Goal: Transaction & Acquisition: Download file/media

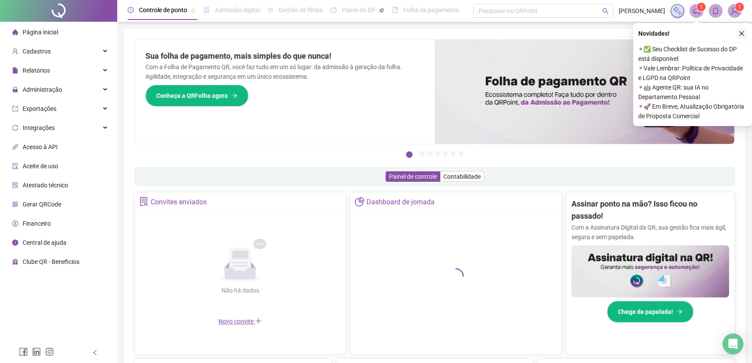
click at [743, 36] on button "button" at bounding box center [742, 33] width 10 height 10
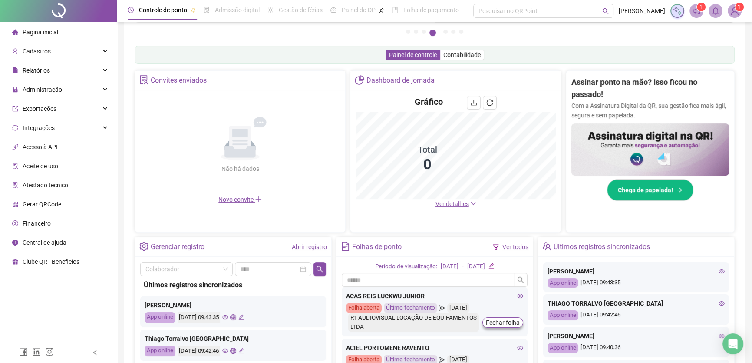
scroll to position [197, 0]
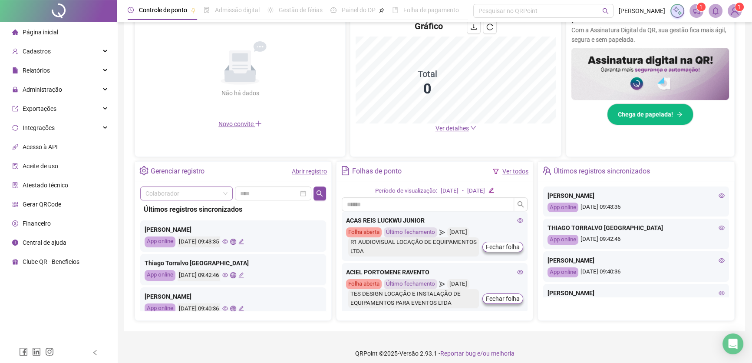
click at [176, 188] on input "search" at bounding box center [182, 193] width 74 height 13
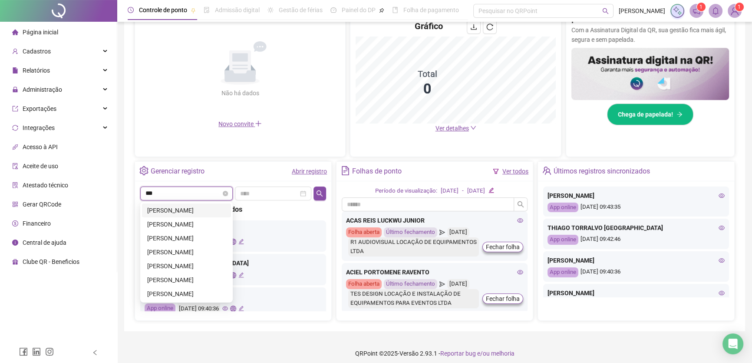
type input "****"
click at [203, 269] on div "VINICIUS DE MELO PEREIRA BRITO" at bounding box center [186, 266] width 79 height 10
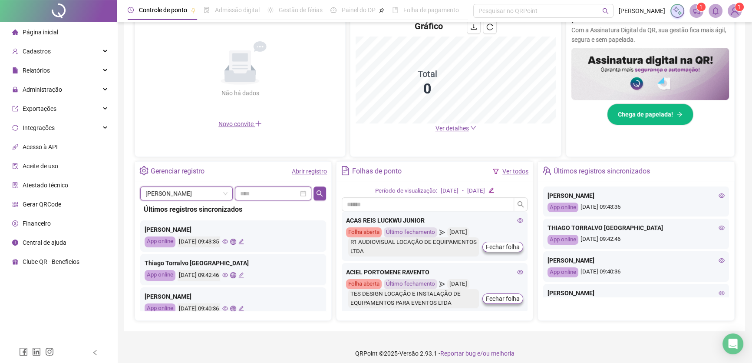
click at [277, 196] on input at bounding box center [269, 193] width 58 height 10
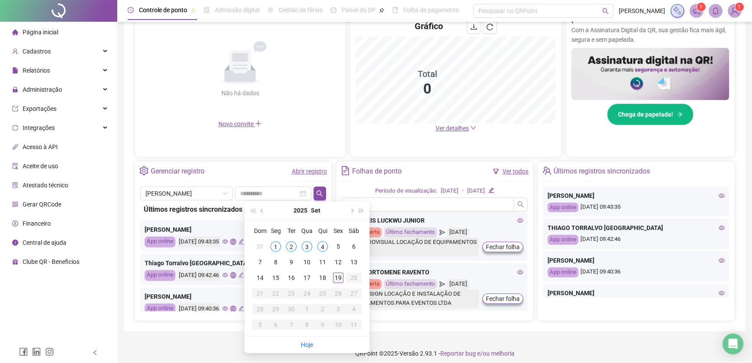
click at [341, 278] on div "19" at bounding box center [338, 277] width 10 height 10
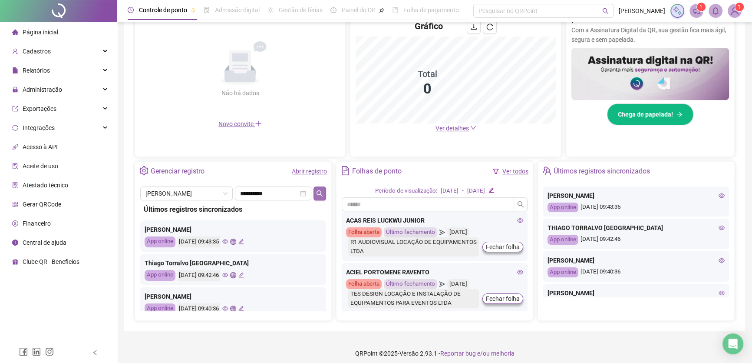
click at [325, 192] on button "button" at bounding box center [320, 193] width 13 height 14
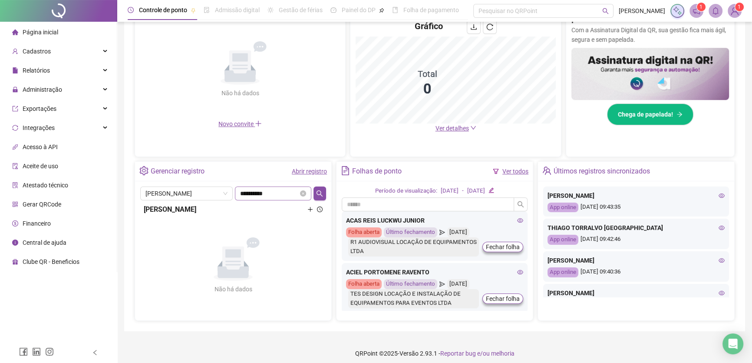
click at [289, 198] on div "**********" at bounding box center [273, 193] width 76 height 14
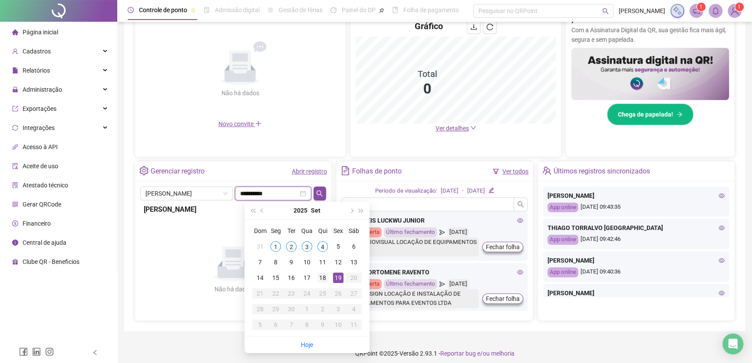
type input "**********"
click at [324, 278] on div "18" at bounding box center [322, 277] width 10 height 10
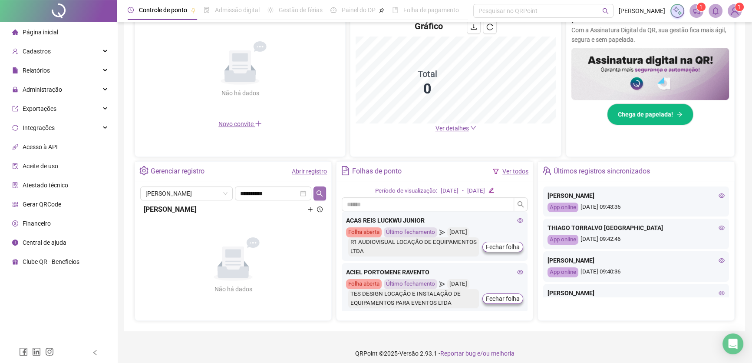
click at [321, 193] on icon "search" at bounding box center [319, 193] width 7 height 7
click at [268, 204] on div "VINICIUS DE MELO PEREIRA BRITO" at bounding box center [233, 209] width 179 height 11
click at [312, 208] on icon "plus" at bounding box center [310, 209] width 6 height 6
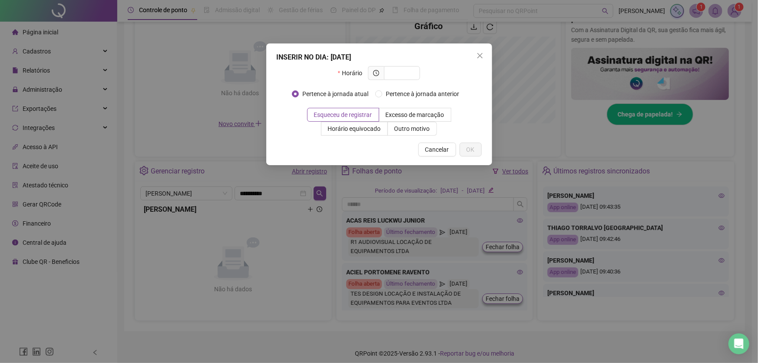
click at [448, 149] on span "Cancelar" at bounding box center [437, 150] width 24 height 10
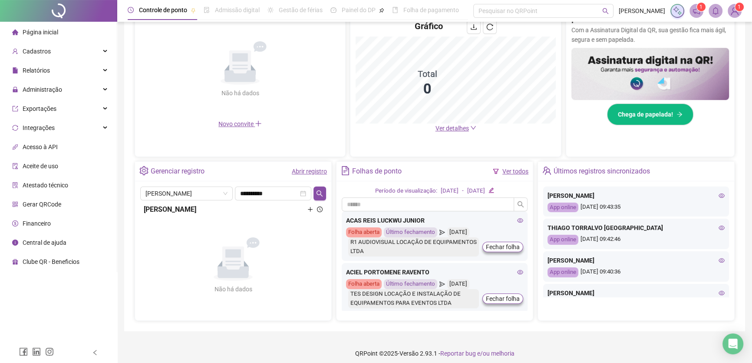
click at [233, 213] on div "VINICIUS DE MELO PEREIRA BRITO" at bounding box center [233, 209] width 179 height 11
click at [235, 209] on div "VINICIUS DE MELO PEREIRA BRITO" at bounding box center [233, 209] width 179 height 11
click at [189, 210] on div "VINICIUS DE MELO PEREIRA BRITO" at bounding box center [233, 209] width 179 height 11
click at [189, 209] on div "VINICIUS DE MELO PEREIRA BRITO" at bounding box center [233, 209] width 179 height 11
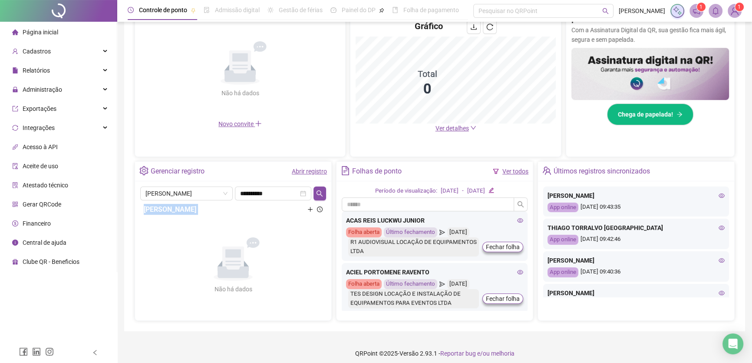
click at [189, 209] on div "VINICIUS DE MELO PEREIRA BRITO" at bounding box center [233, 209] width 179 height 11
click at [321, 212] on div at bounding box center [320, 209] width 6 height 11
click at [317, 207] on icon "clock-circle" at bounding box center [320, 209] width 6 height 6
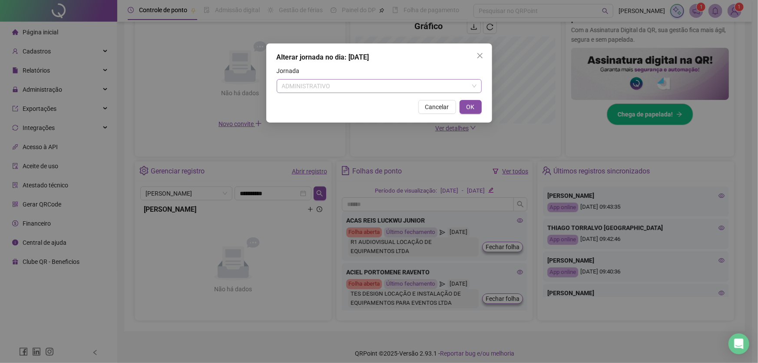
click at [432, 87] on span "ADMINISTRATIVO" at bounding box center [379, 85] width 195 height 13
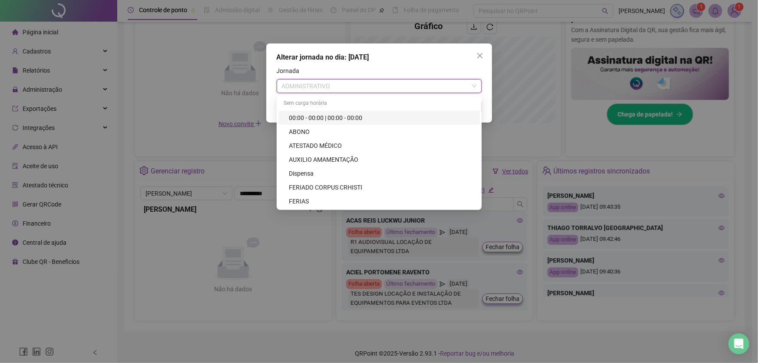
click at [367, 61] on div "Alterar jornada no dia: 18/09/2025" at bounding box center [379, 57] width 205 height 10
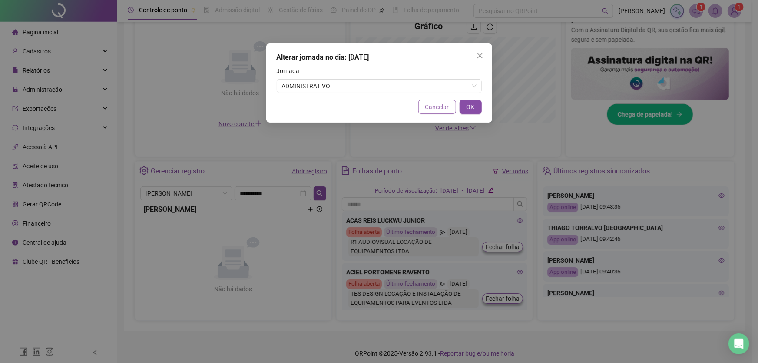
click at [445, 108] on span "Cancelar" at bounding box center [437, 107] width 24 height 10
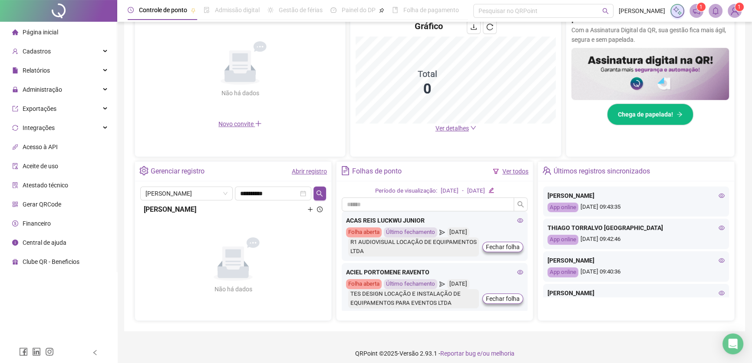
click at [240, 276] on icon at bounding box center [233, 263] width 31 height 29
click at [193, 198] on span "VINICIUS DE MELO PEREIRA BRITO" at bounding box center [186, 193] width 82 height 13
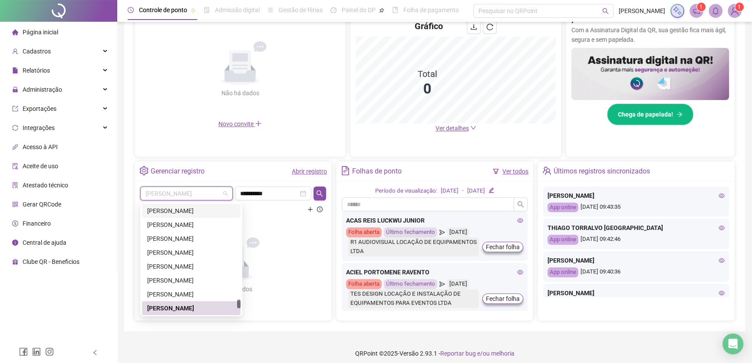
click at [263, 274] on icon "Não há dados" at bounding box center [233, 258] width 80 height 43
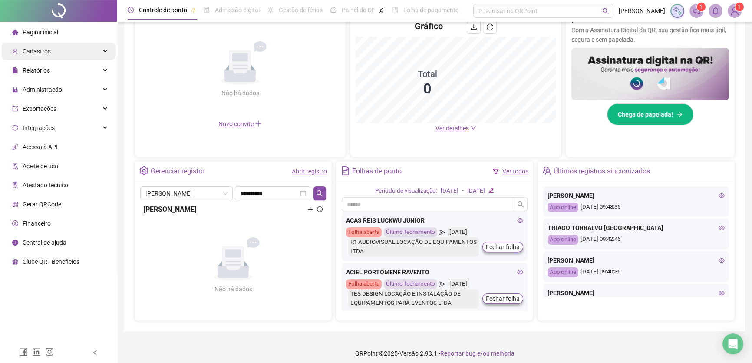
click at [58, 54] on div "Cadastros" at bounding box center [58, 51] width 113 height 17
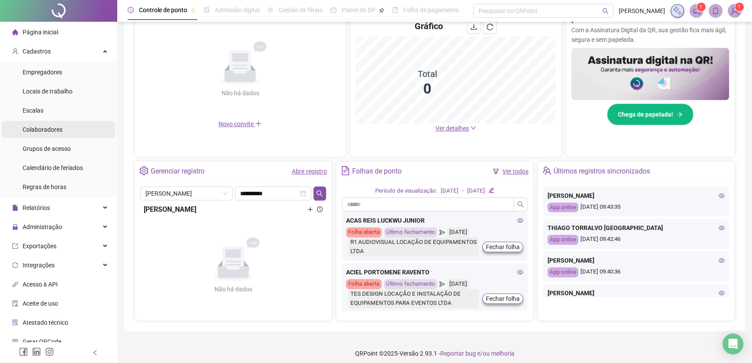
click at [78, 129] on li "Colaboradores" at bounding box center [58, 129] width 113 height 17
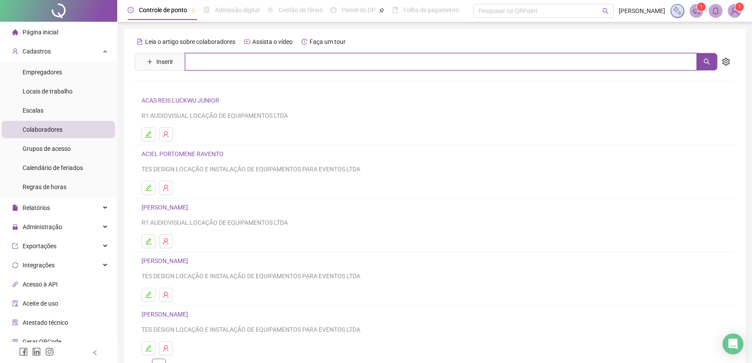
click at [357, 67] on input "text" at bounding box center [441, 61] width 512 height 17
click at [709, 59] on icon "search" at bounding box center [707, 61] width 7 height 7
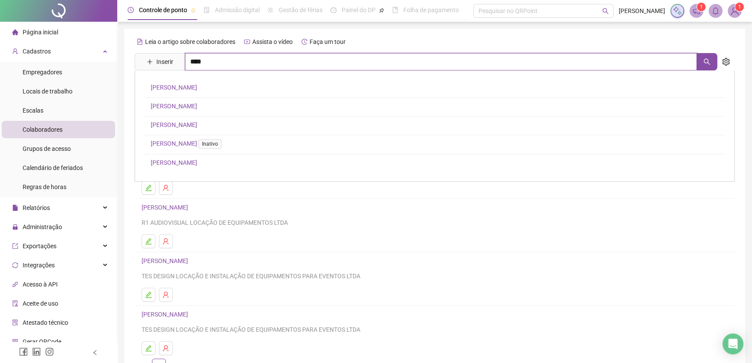
type input "****"
drag, startPoint x: 204, startPoint y: 63, endPoint x: 117, endPoint y: 66, distance: 86.9
click at [117, 66] on div "Controle de ponto Admissão digital Gestão de férias Painel do DP Folha de pagam…" at bounding box center [434, 210] width 635 height 420
type input "****"
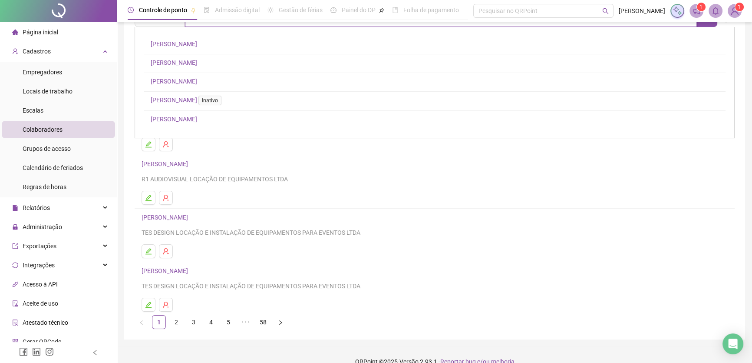
scroll to position [56, 0]
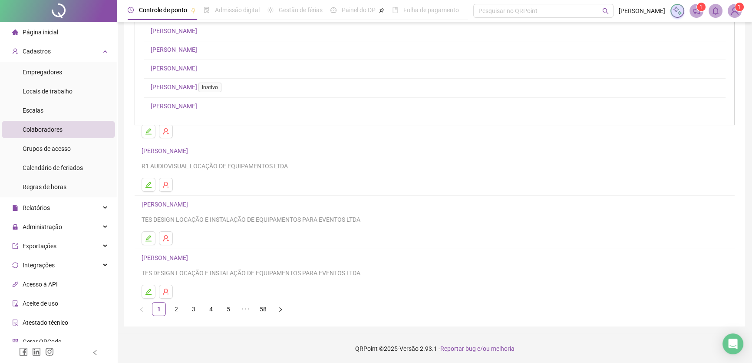
click at [60, 131] on span "Colaboradores" at bounding box center [43, 129] width 40 height 7
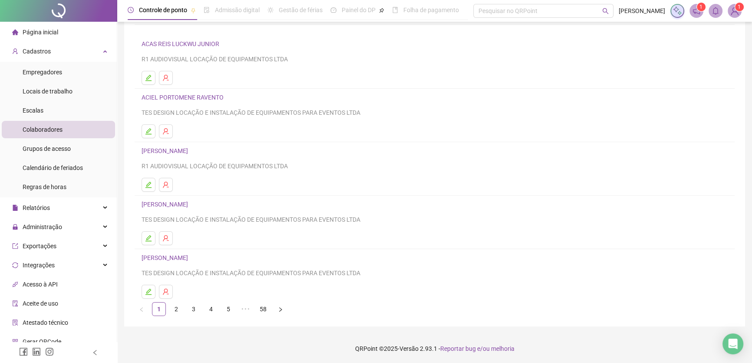
click at [230, 315] on div "Leia o artigo sobre colaboradores Assista o vídeo Faça um tour Inserir **** ART…" at bounding box center [434, 149] width 621 height 354
click at [231, 311] on link "5" at bounding box center [228, 308] width 13 height 13
click at [288, 311] on ul "1 ••• 3 4 5 6 7 ••• 58" at bounding box center [435, 309] width 600 height 14
click at [279, 311] on span "•••" at bounding box center [281, 309] width 14 height 14
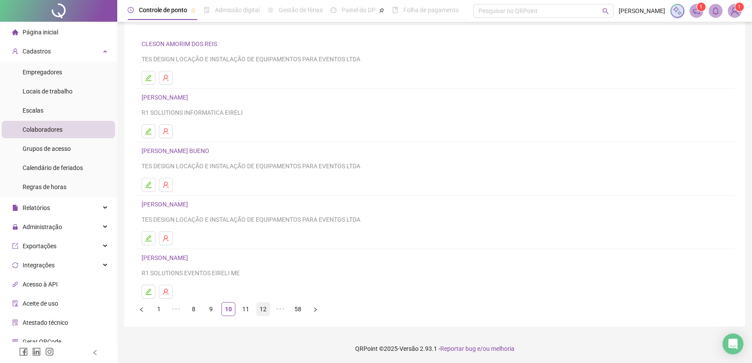
click at [264, 308] on link "12" at bounding box center [263, 308] width 13 height 13
click at [256, 308] on li "14" at bounding box center [263, 309] width 14 height 14
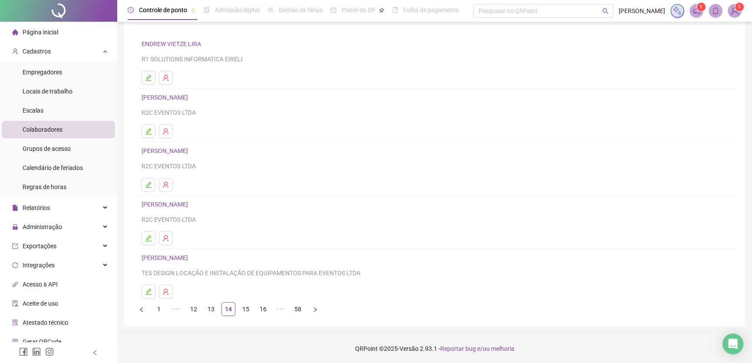
click at [300, 310] on link "58" at bounding box center [297, 308] width 13 height 13
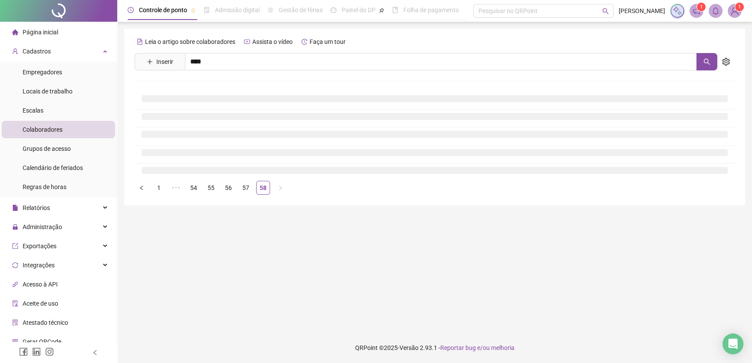
scroll to position [0, 0]
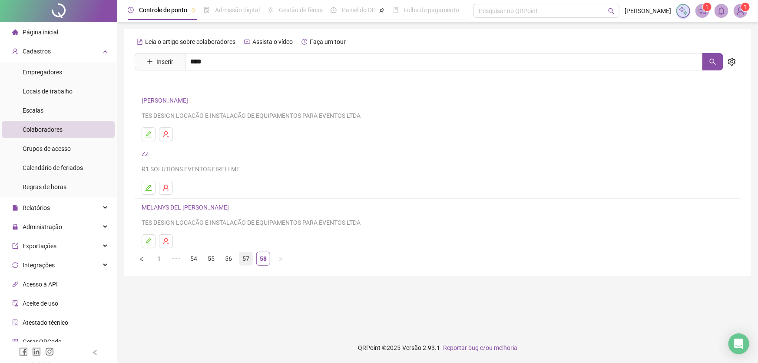
click at [245, 257] on link "57" at bounding box center [245, 258] width 13 height 13
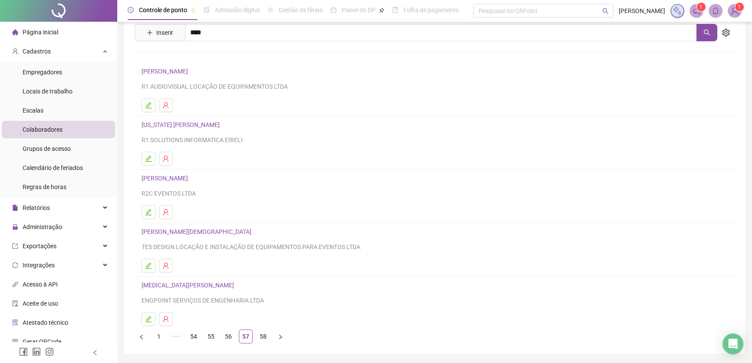
scroll to position [56, 0]
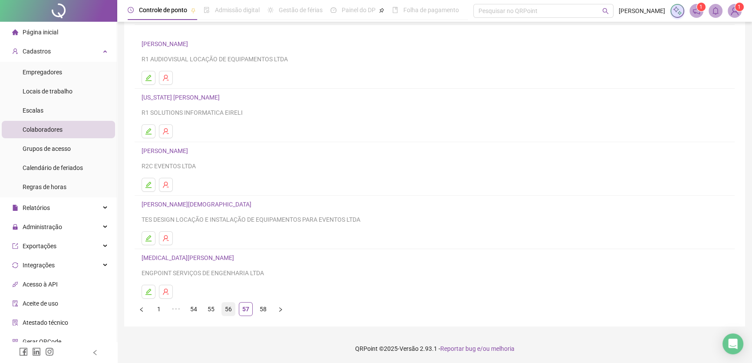
click at [226, 307] on link "56" at bounding box center [228, 308] width 13 height 13
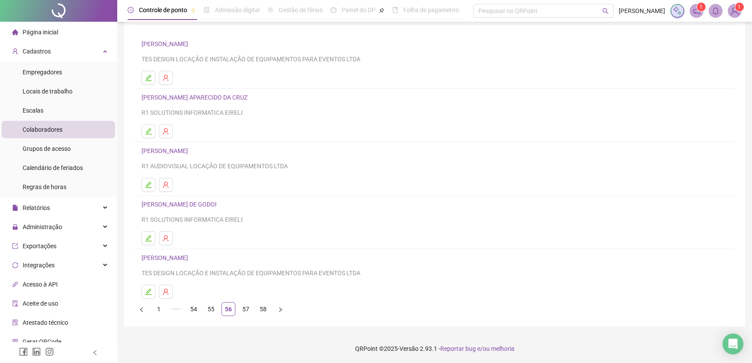
click at [219, 310] on ul "1 ••• 54 55 56 57 58" at bounding box center [435, 309] width 600 height 14
click at [216, 310] on link "55" at bounding box center [211, 308] width 13 height 13
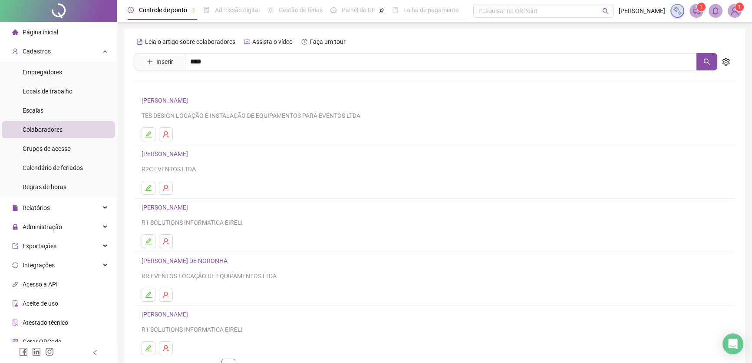
scroll to position [39, 0]
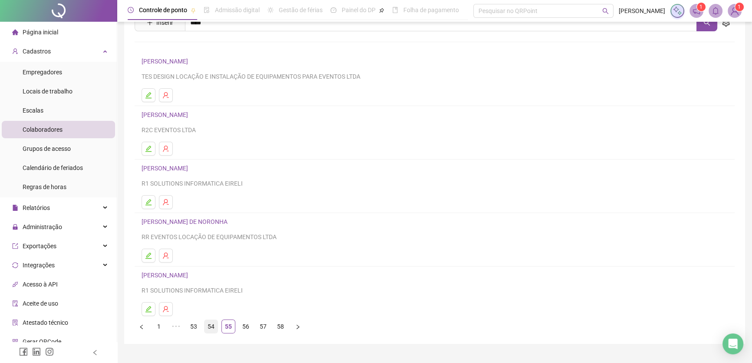
click at [215, 323] on link "54" at bounding box center [211, 326] width 13 height 13
click at [254, 296] on li "VINICIUS DE MELO PEREIRA BRITO R1 SOLUTIONS INFORMATICA EIRELI" at bounding box center [435, 292] width 600 height 53
click at [233, 282] on div "VINICIUS DE MELO PEREIRA BRITO R1 SOLUTIONS INFORMATICA EIRELI" at bounding box center [435, 282] width 586 height 25
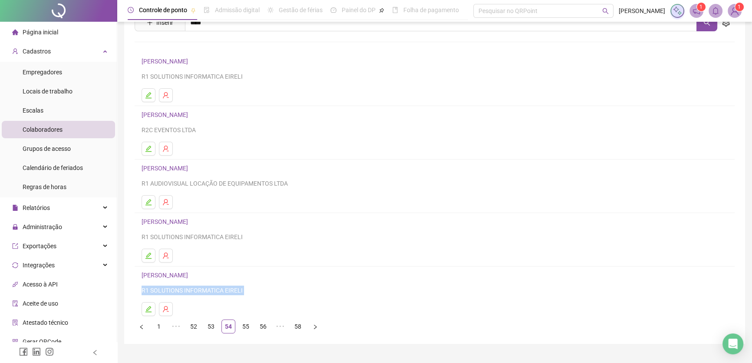
click at [233, 282] on div "VINICIUS DE MELO PEREIRA BRITO R1 SOLUTIONS INFORMATICA EIRELI" at bounding box center [435, 282] width 586 height 25
click at [191, 277] on link "VINICIUS DE MELO PEREIRA BRITO" at bounding box center [166, 274] width 49 height 7
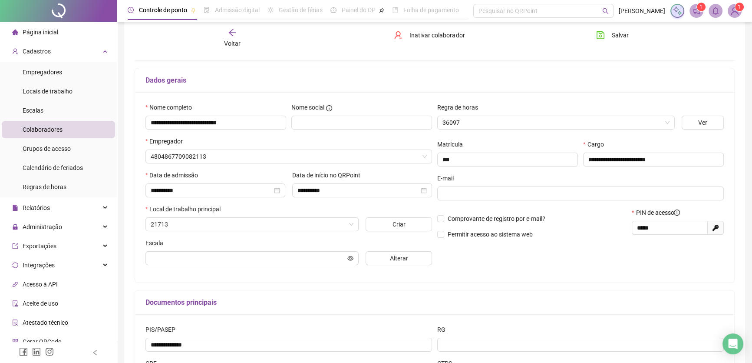
scroll to position [43, 0]
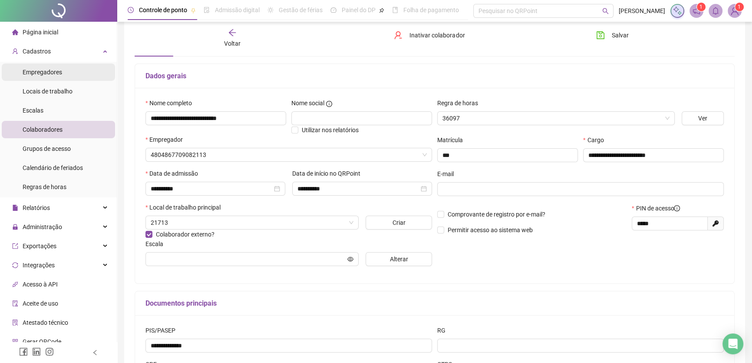
type input "**********"
click at [73, 76] on li "Empregadores" at bounding box center [58, 71] width 113 height 17
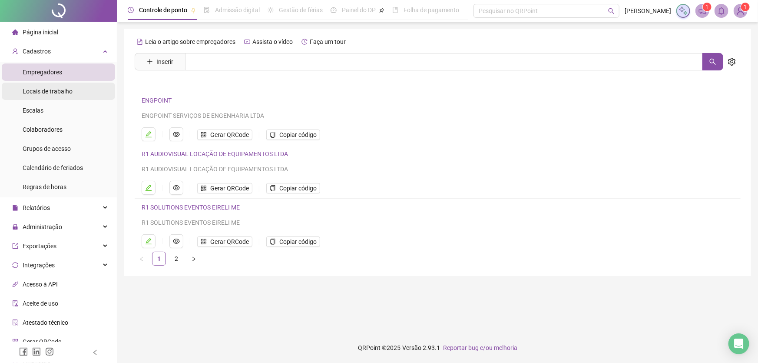
click at [66, 89] on span "Locais de trabalho" at bounding box center [48, 91] width 50 height 7
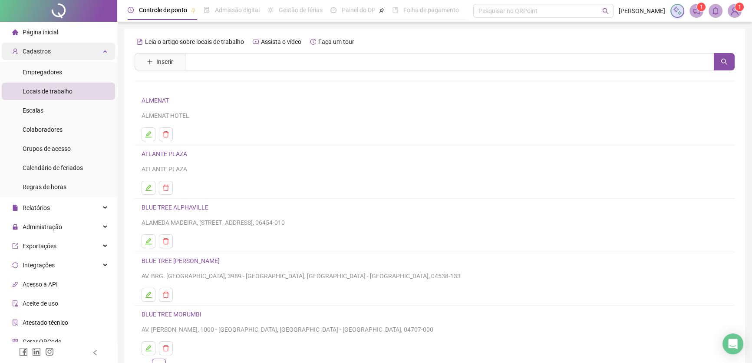
click at [74, 54] on div "Cadastros" at bounding box center [58, 51] width 113 height 17
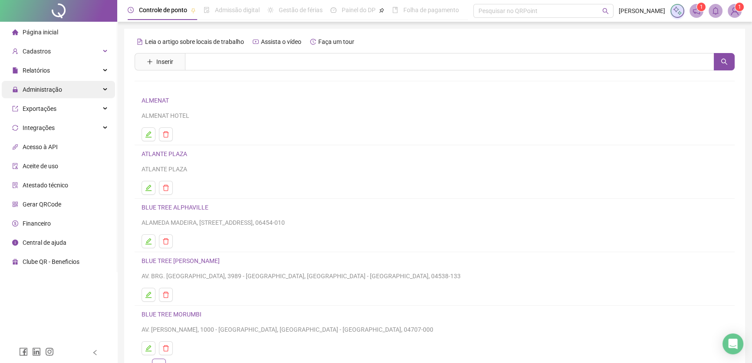
click at [72, 89] on div "Administração" at bounding box center [58, 89] width 113 height 17
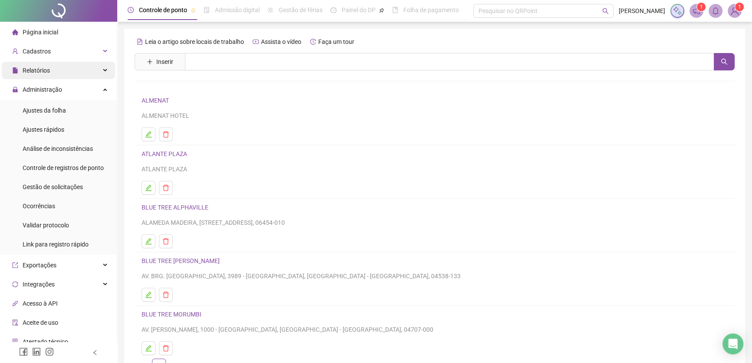
click at [78, 74] on div "Relatórios" at bounding box center [58, 70] width 113 height 17
click at [70, 108] on li "Ajustes da folha" at bounding box center [58, 110] width 113 height 17
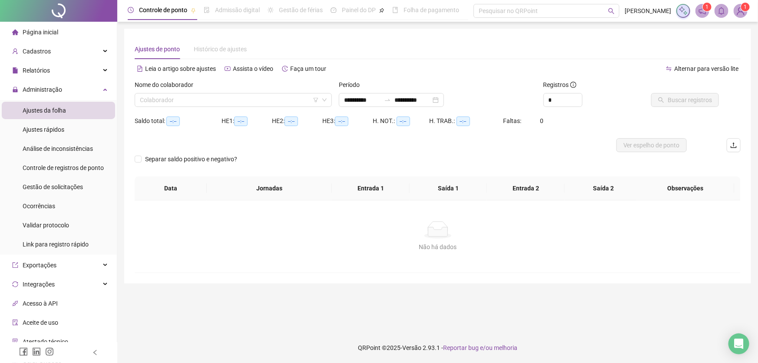
type input "**********"
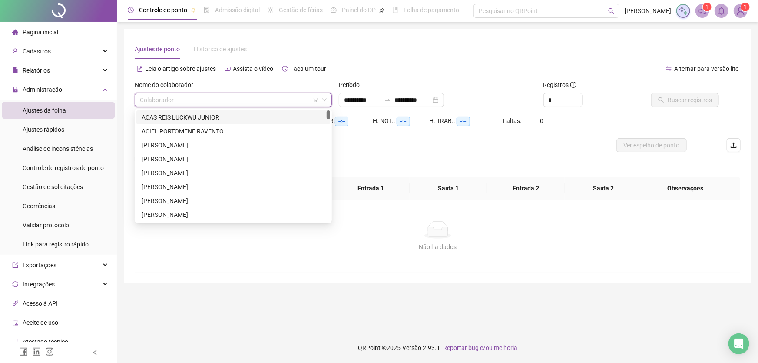
click at [210, 96] on input "search" at bounding box center [229, 99] width 179 height 13
type input "****"
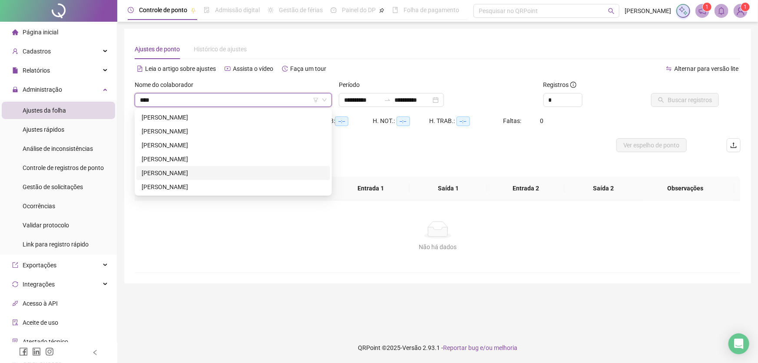
click at [216, 173] on div "VINICIUS DE MELO PEREIRA BRITO" at bounding box center [233, 173] width 183 height 10
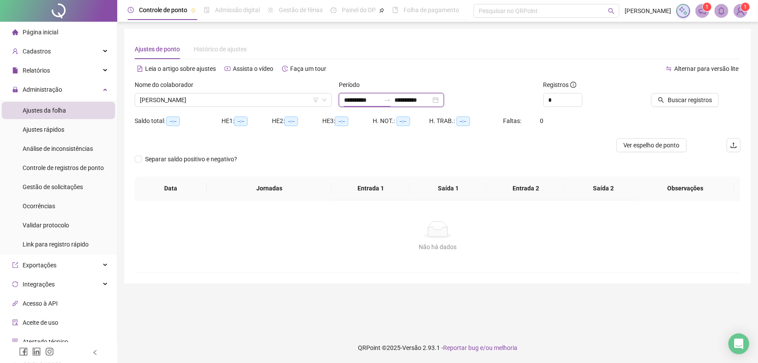
click at [380, 100] on input "**********" at bounding box center [362, 100] width 36 height 10
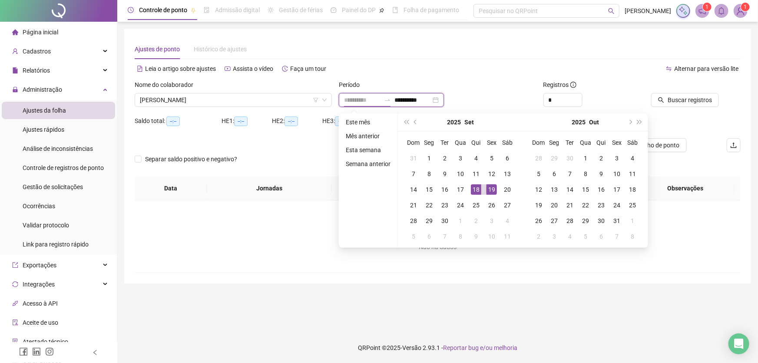
type input "**********"
click at [478, 186] on div "18" at bounding box center [476, 189] width 10 height 10
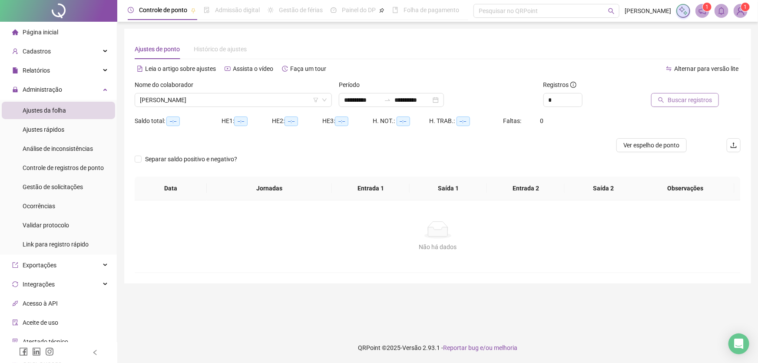
click at [701, 103] on span "Buscar registros" at bounding box center [689, 100] width 44 height 10
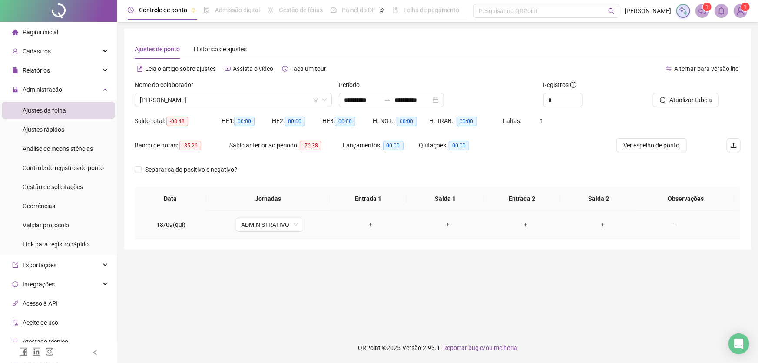
drag, startPoint x: 193, startPoint y: 228, endPoint x: 177, endPoint y: 225, distance: 16.0
click at [192, 228] on td "18/09(qui)" at bounding box center [171, 225] width 72 height 28
click at [177, 225] on span "18/09(qui)" at bounding box center [170, 224] width 29 height 7
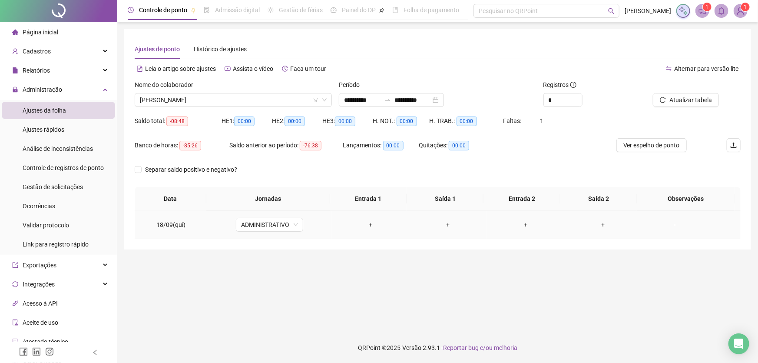
click at [602, 227] on div "+" at bounding box center [603, 225] width 64 height 10
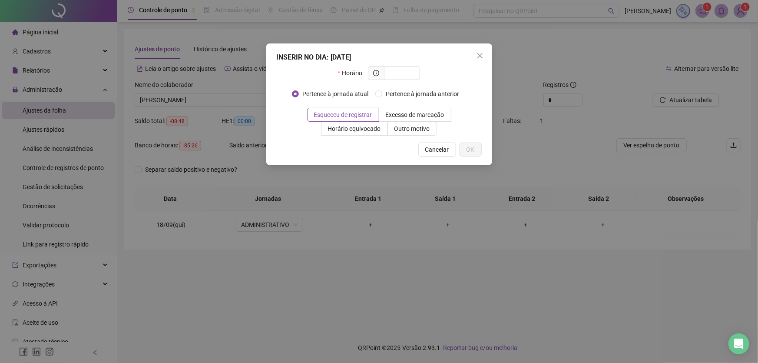
drag, startPoint x: 443, startPoint y: 150, endPoint x: 400, endPoint y: 166, distance: 45.3
click at [443, 150] on span "Cancelar" at bounding box center [437, 150] width 24 height 10
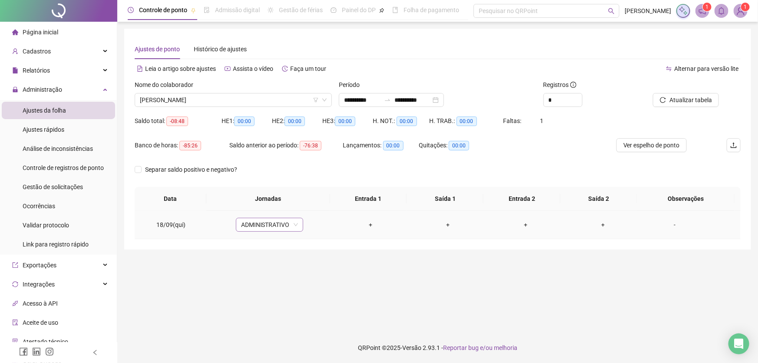
click at [294, 222] on span "ADMINISTRATIVO" at bounding box center [269, 224] width 57 height 13
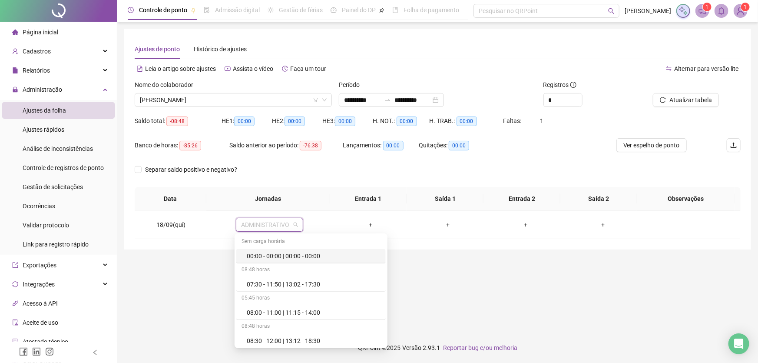
drag, startPoint x: 583, startPoint y: 271, endPoint x: 258, endPoint y: 265, distance: 325.3
click at [568, 275] on main "**********" at bounding box center [437, 177] width 627 height 297
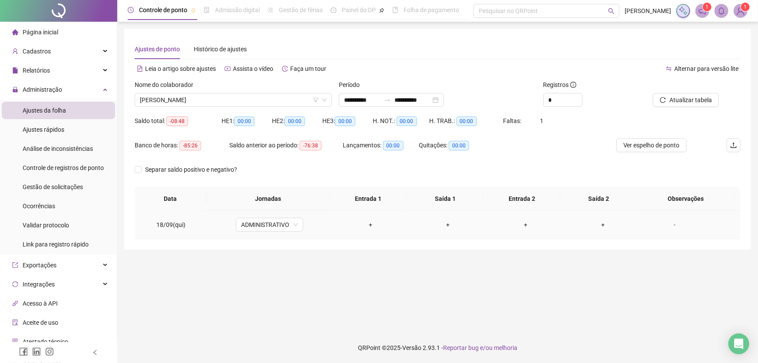
click at [167, 226] on span "18/09(qui)" at bounding box center [170, 224] width 29 height 7
click at [228, 288] on main "**********" at bounding box center [437, 177] width 627 height 297
click at [369, 221] on div "+" at bounding box center [371, 225] width 64 height 10
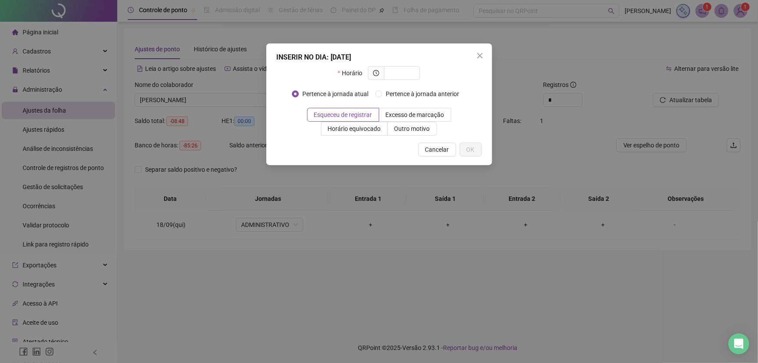
click at [436, 146] on button "Cancelar" at bounding box center [437, 149] width 38 height 14
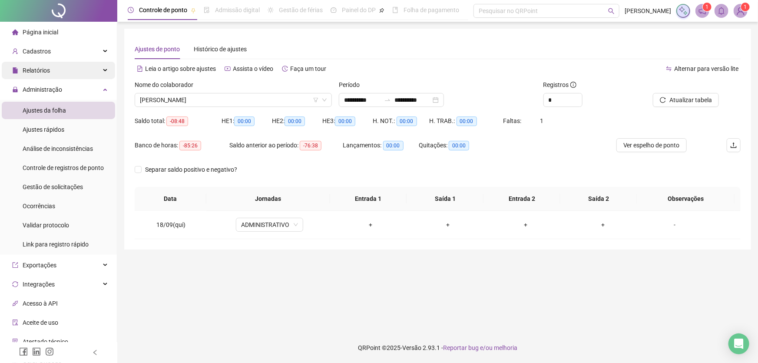
click at [68, 68] on div "Relatórios" at bounding box center [58, 70] width 113 height 17
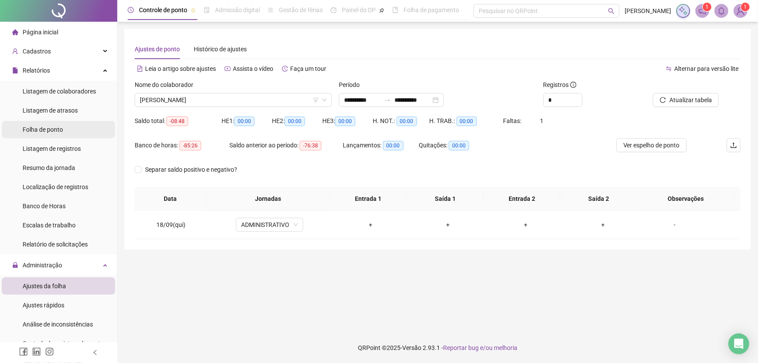
click at [82, 131] on li "Folha de ponto" at bounding box center [58, 129] width 113 height 17
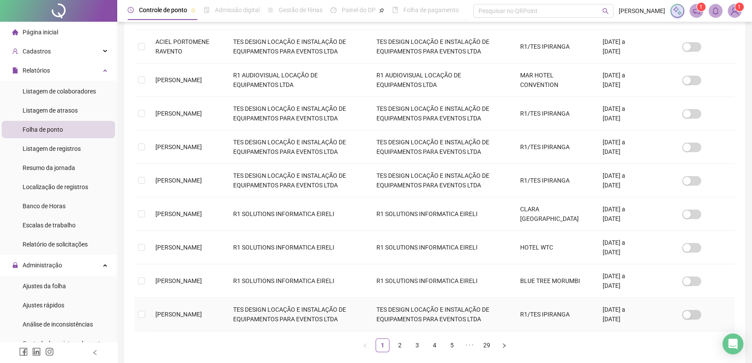
scroll to position [241, 0]
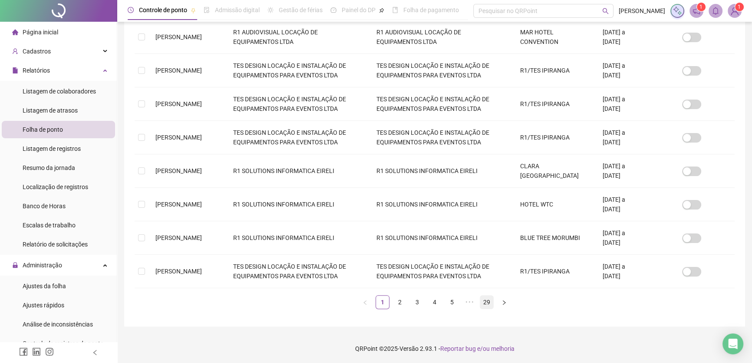
click at [489, 303] on link "29" at bounding box center [486, 301] width 13 height 13
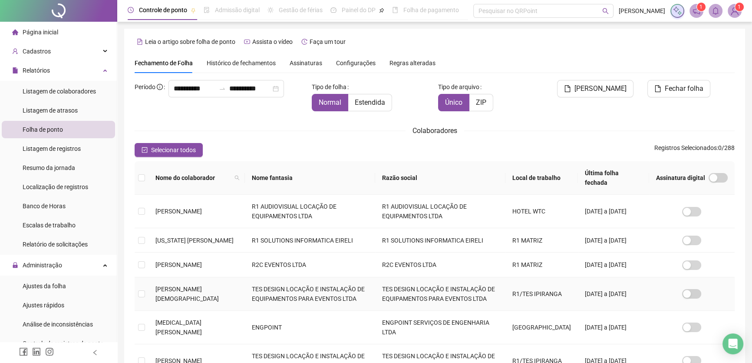
scroll to position [174, 0]
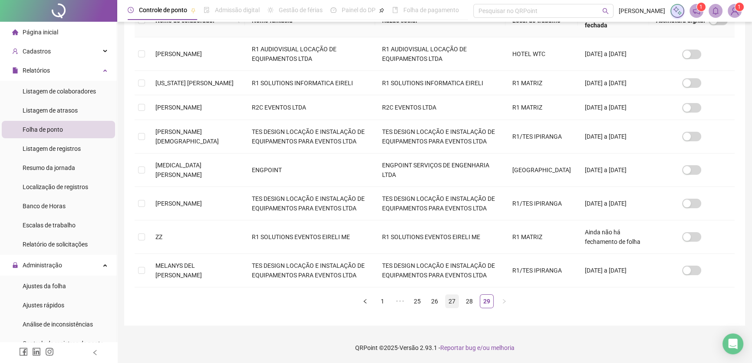
click at [453, 306] on link "27" at bounding box center [452, 300] width 13 height 13
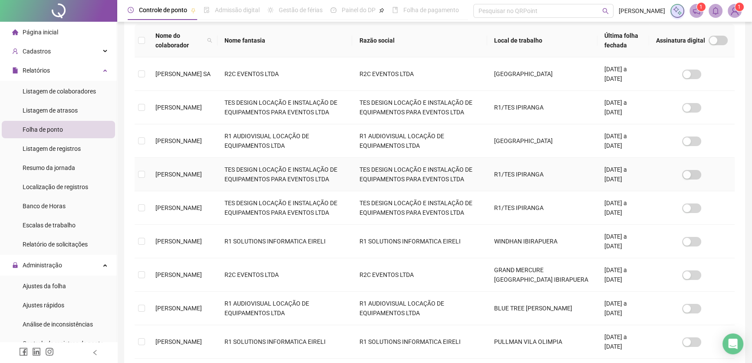
scroll to position [237, 0]
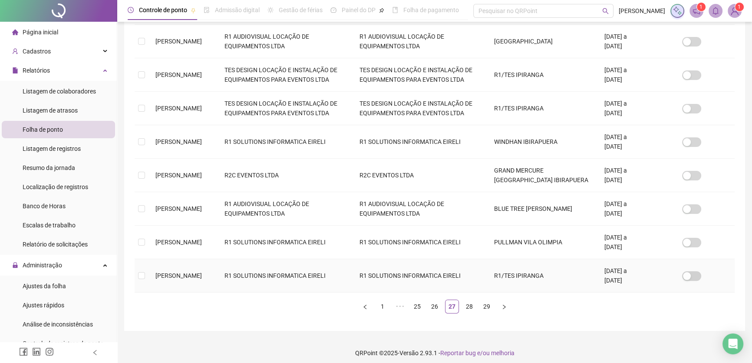
click at [585, 278] on td "R1/TES IPIRANGA" at bounding box center [542, 275] width 110 height 33
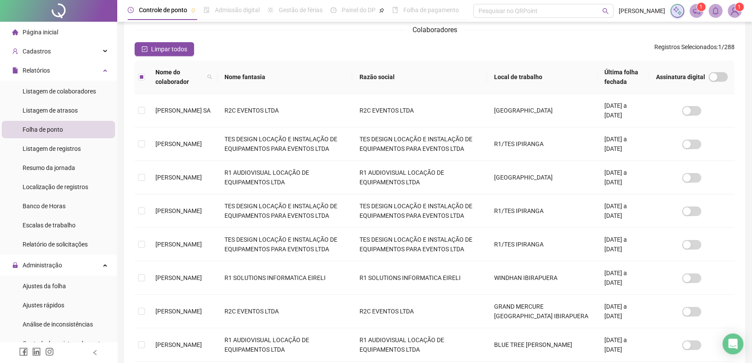
scroll to position [0, 0]
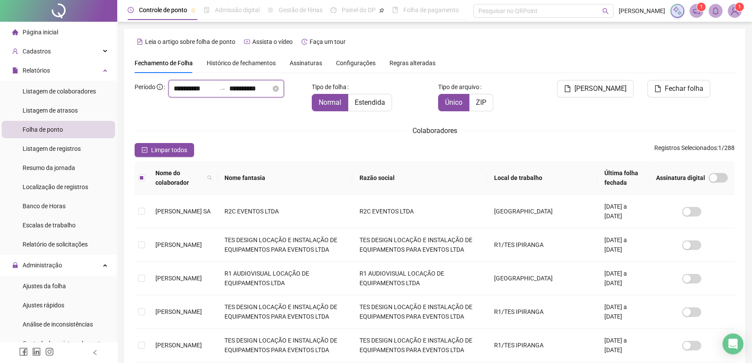
click at [230, 94] on input "**********" at bounding box center [250, 88] width 42 height 10
drag, startPoint x: 403, startPoint y: 75, endPoint x: 588, endPoint y: 98, distance: 186.0
click at [403, 76] on div "**********" at bounding box center [435, 305] width 600 height 504
click at [619, 91] on span "Gerar espelho" at bounding box center [601, 88] width 52 height 10
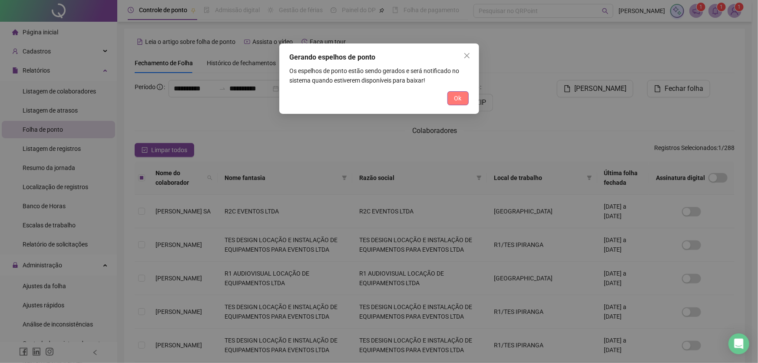
click at [464, 102] on button "Ok" at bounding box center [457, 98] width 21 height 14
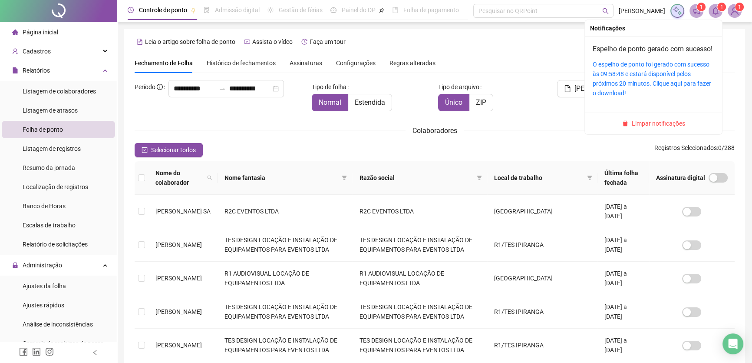
click at [717, 10] on icon "bell" at bounding box center [716, 11] width 8 height 8
click at [663, 88] on div "O espelho de ponto foi gerado com sucesso às 09:58:48 e estará disponível pelos…" at bounding box center [654, 78] width 122 height 38
click at [637, 92] on link "O espelho de ponto foi gerado com sucesso às 09:58:48 e estará disponível pelos…" at bounding box center [652, 79] width 119 height 36
